Goal: Navigation & Orientation: Find specific page/section

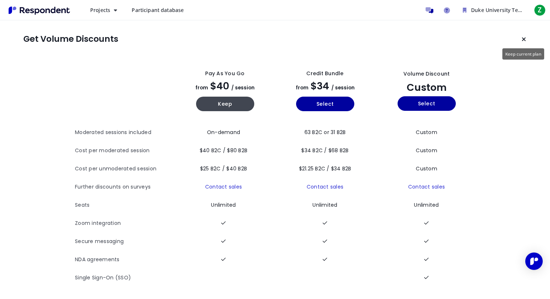
click at [519, 42] on button "Keep current plan" at bounding box center [523, 39] width 15 height 15
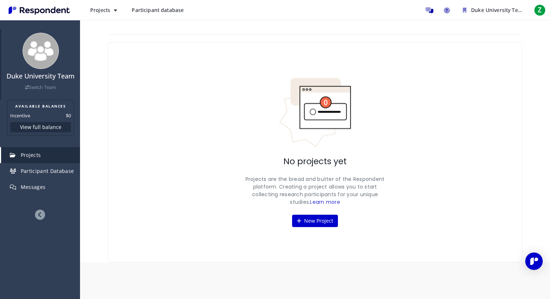
click at [48, 75] on h4 "Duke University Team" at bounding box center [41, 76] width 72 height 7
click at [492, 11] on span "Duke University Team" at bounding box center [498, 10] width 55 height 7
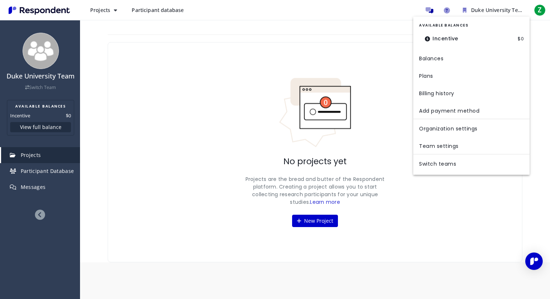
click at [193, 156] on md-backdrop at bounding box center [275, 149] width 550 height 299
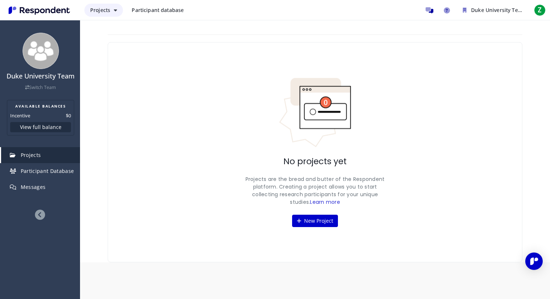
click at [118, 10] on button "Projects" at bounding box center [103, 10] width 39 height 13
click at [209, 95] on md-backdrop at bounding box center [275, 149] width 550 height 299
click at [18, 187] on em at bounding box center [14, 187] width 9 height 5
